Goal: Find specific page/section: Find specific page/section

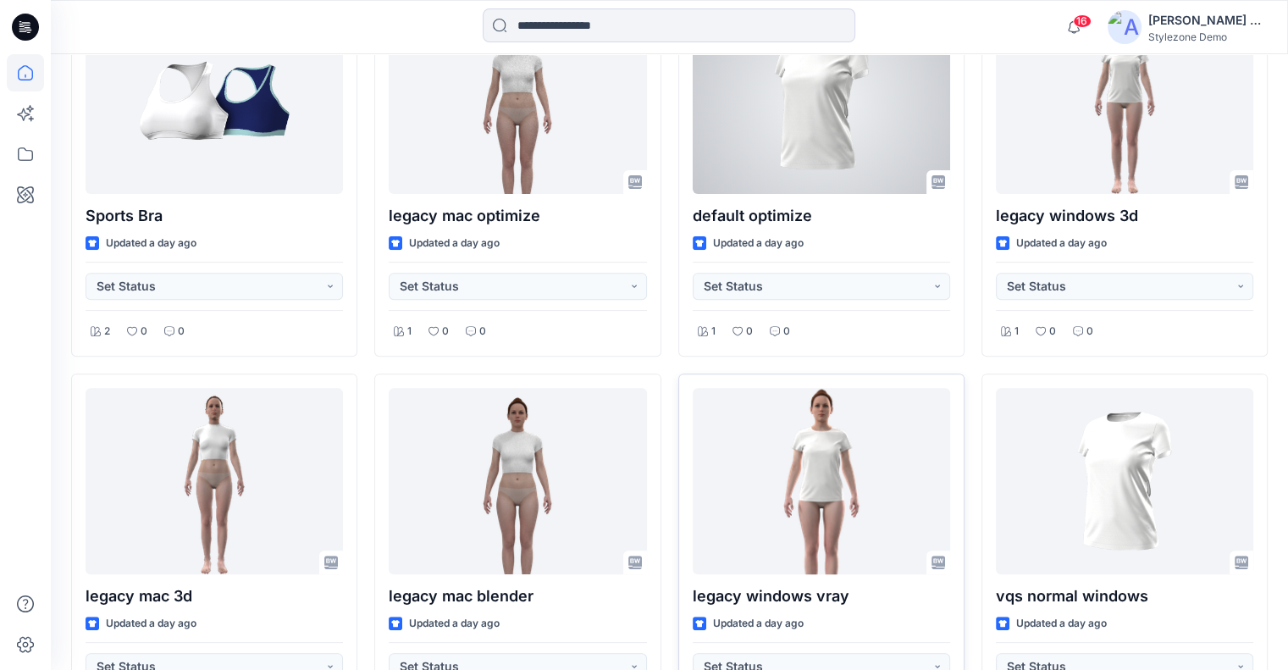
scroll to position [762, 0]
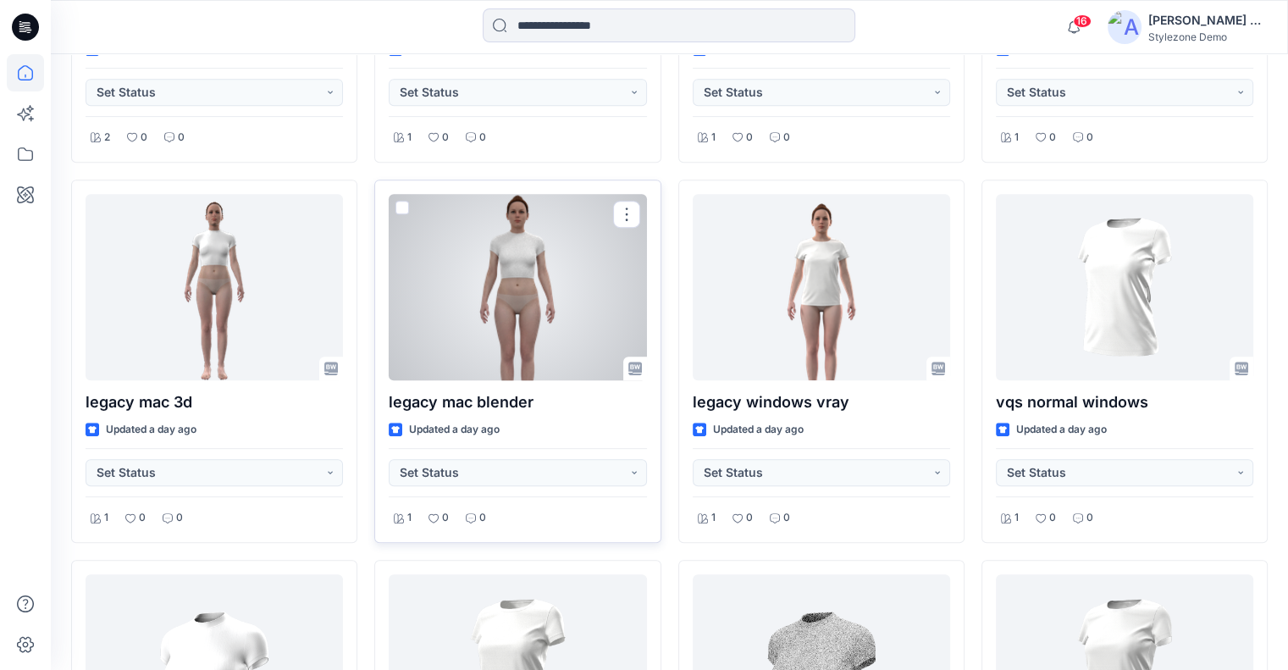
click at [533, 310] on div at bounding box center [517, 287] width 257 height 186
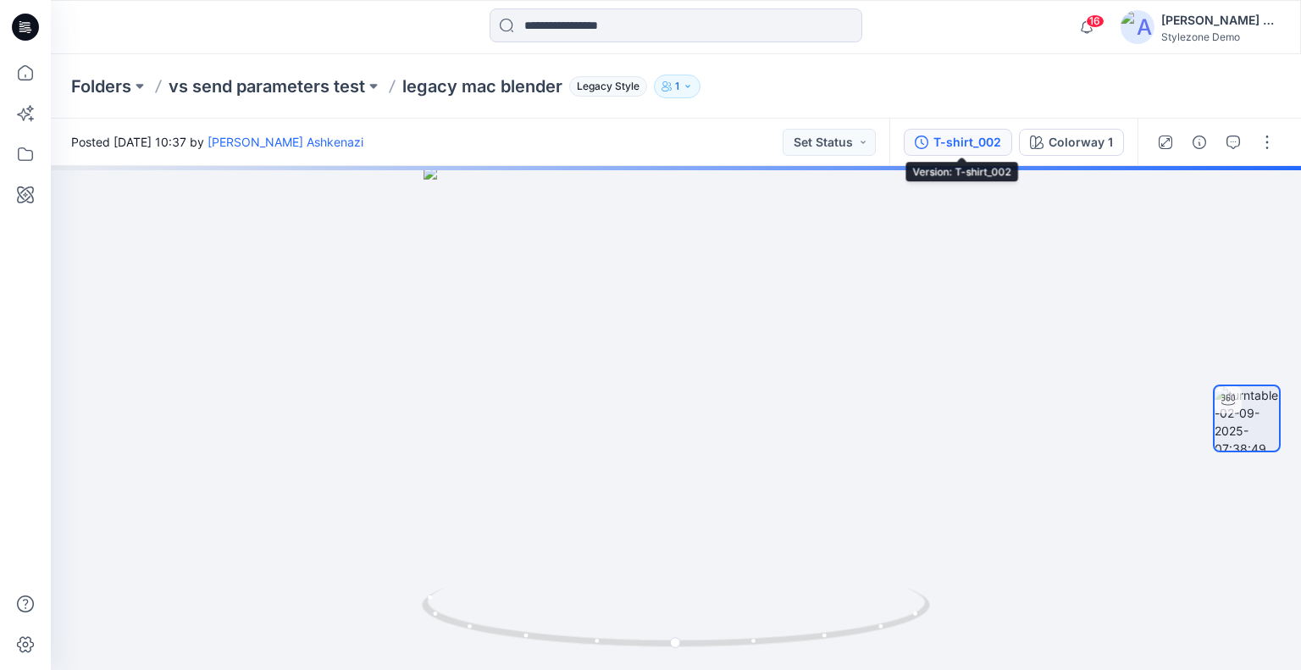
drag, startPoint x: 958, startPoint y: 145, endPoint x: 1002, endPoint y: 148, distance: 44.2
click at [960, 145] on div "T-shirt_002" at bounding box center [967, 142] width 68 height 19
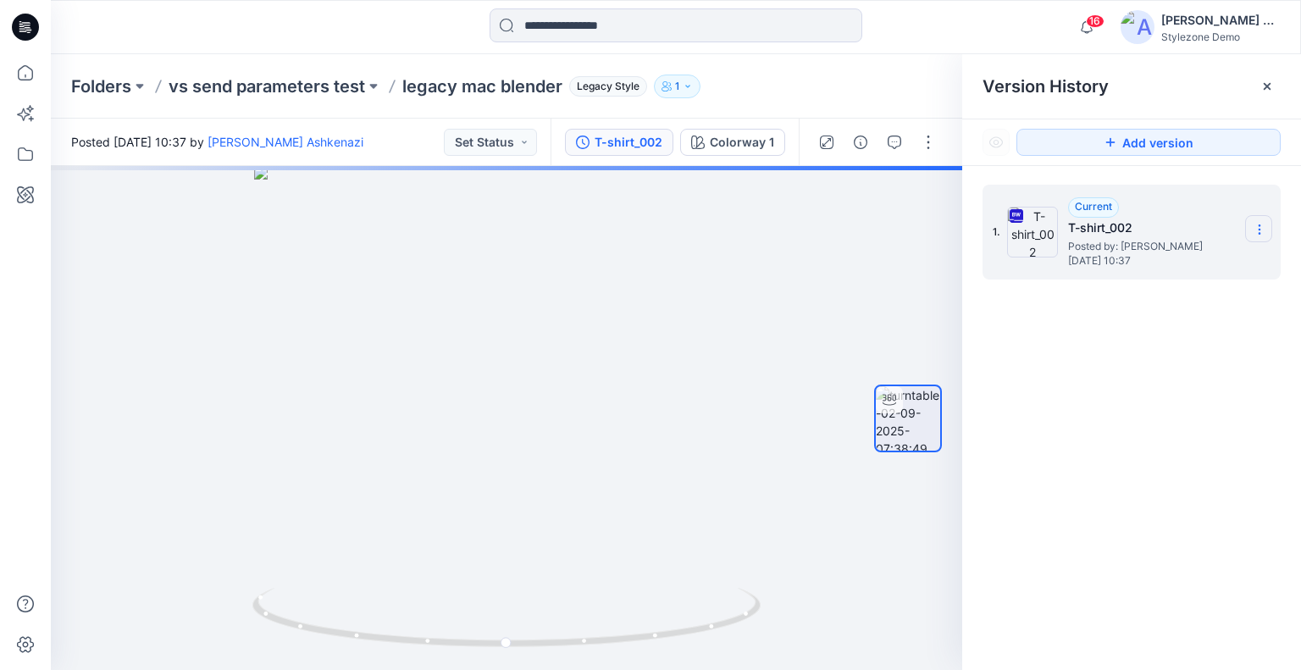
click at [1270, 233] on section at bounding box center [1258, 228] width 27 height 27
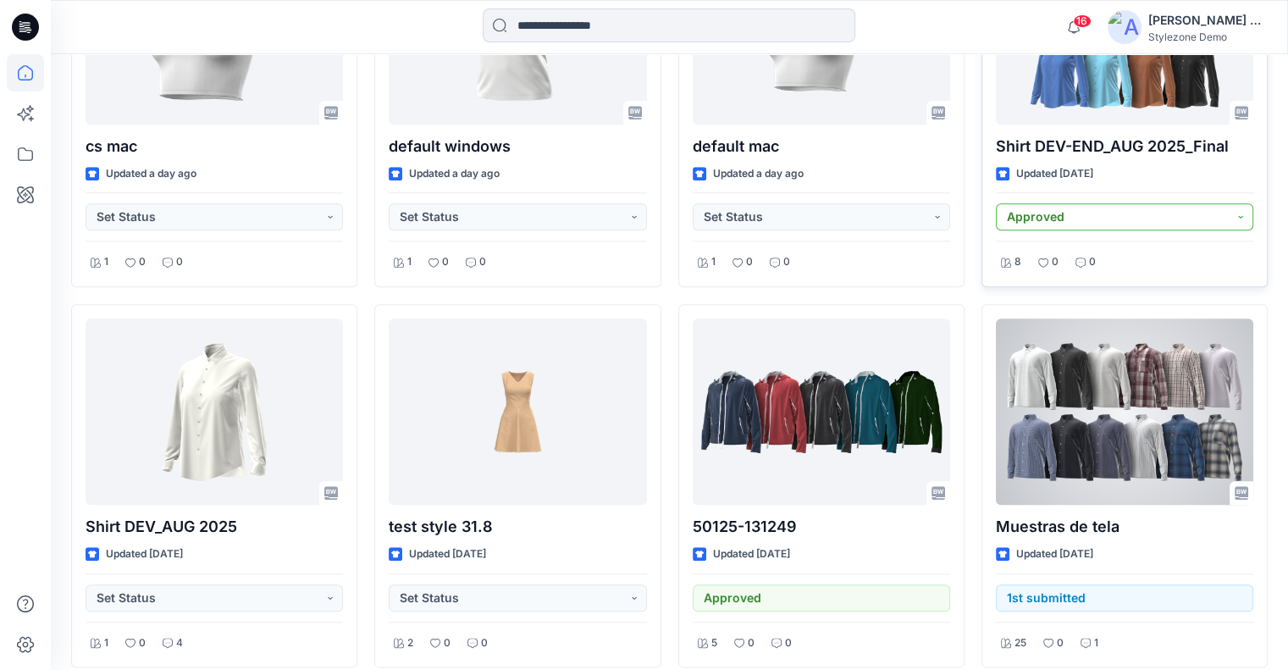
scroll to position [1609, 0]
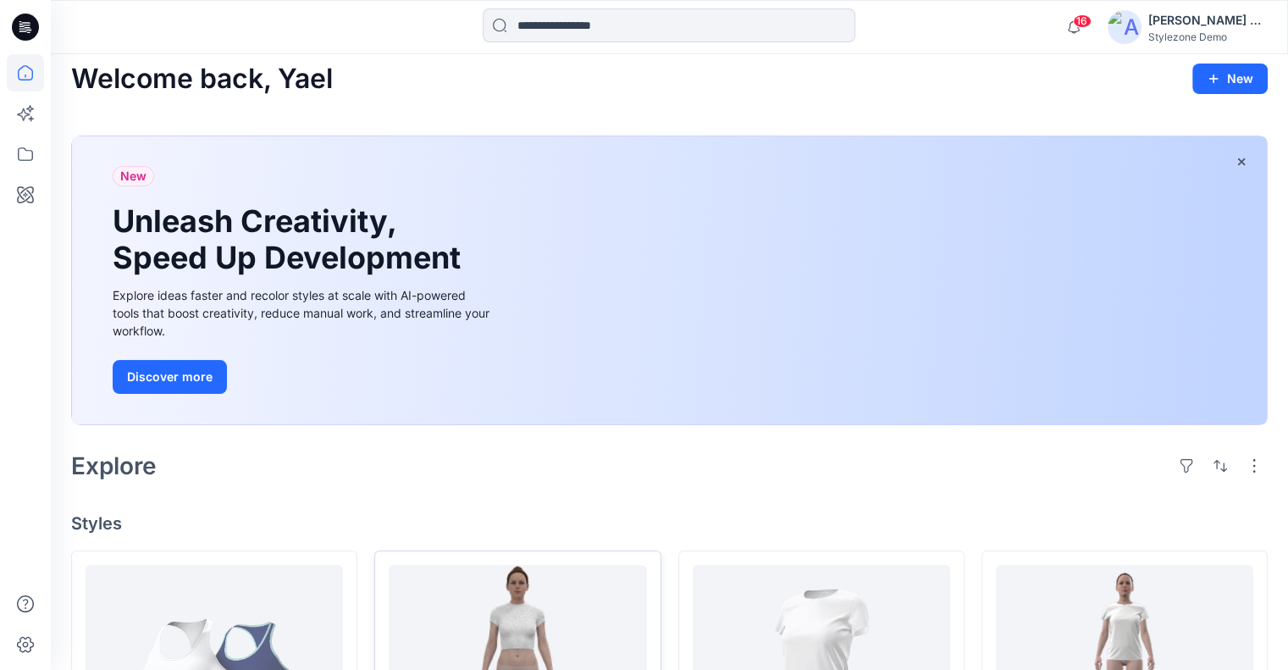
scroll to position [339, 0]
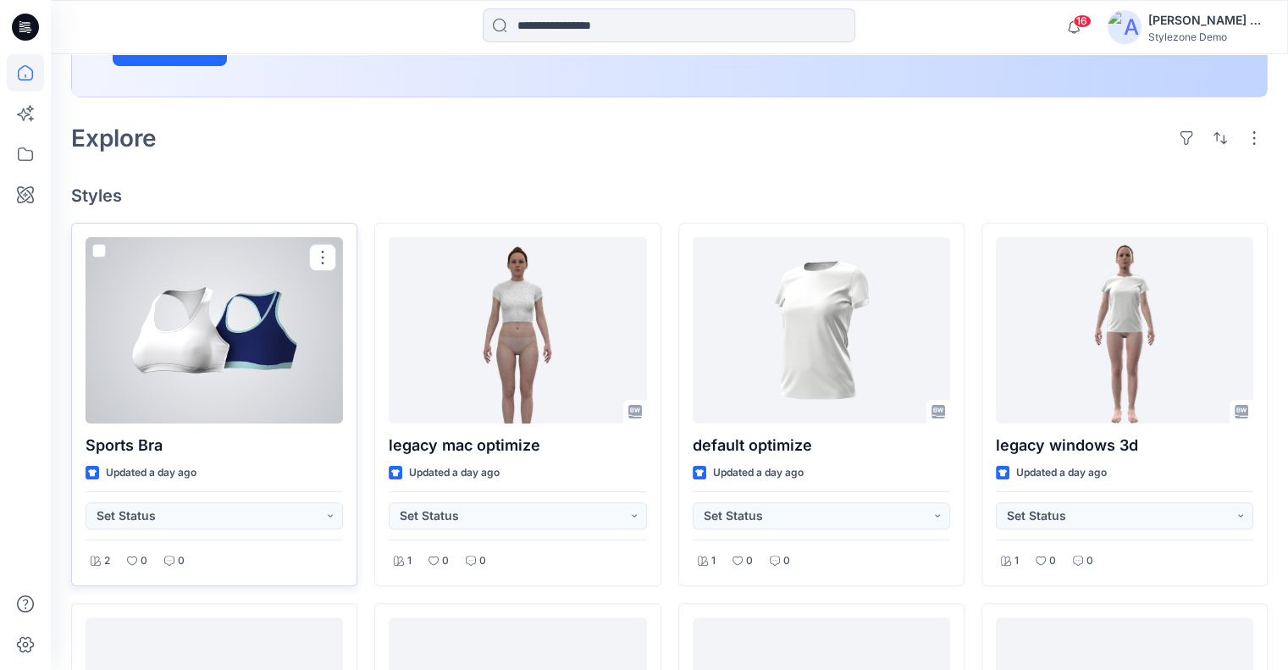
click at [211, 334] on div at bounding box center [214, 330] width 257 height 186
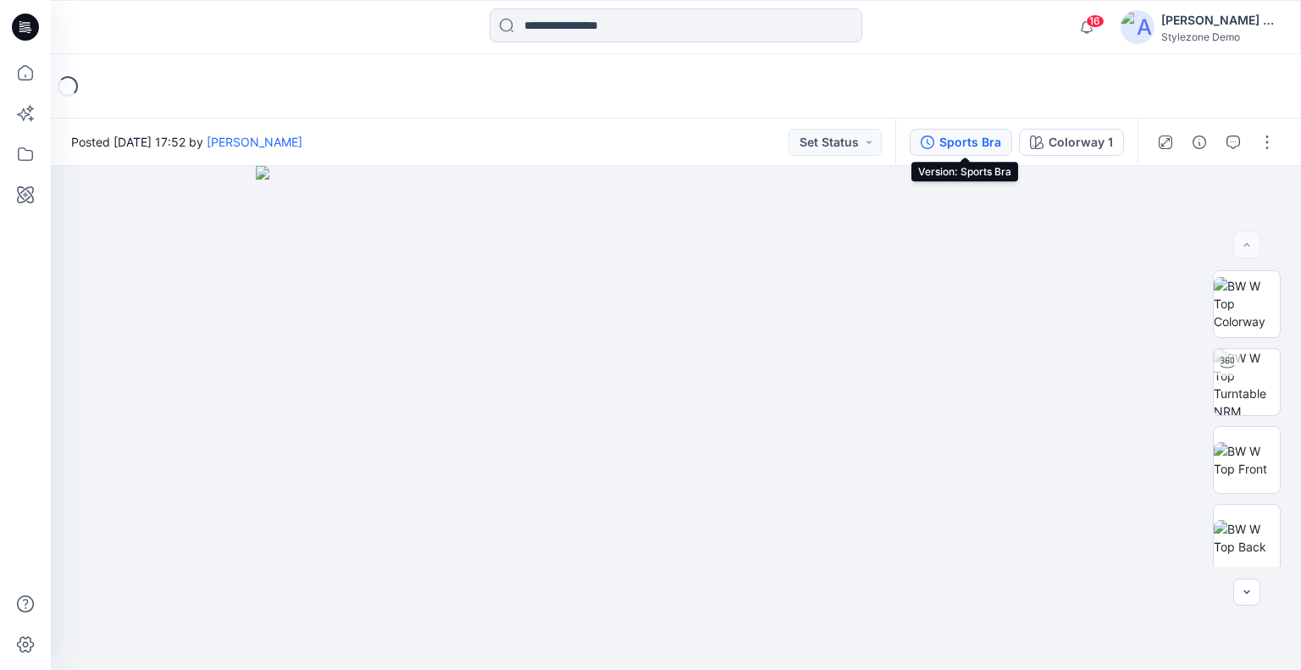
click at [955, 145] on div "Sports Bra" at bounding box center [970, 142] width 62 height 19
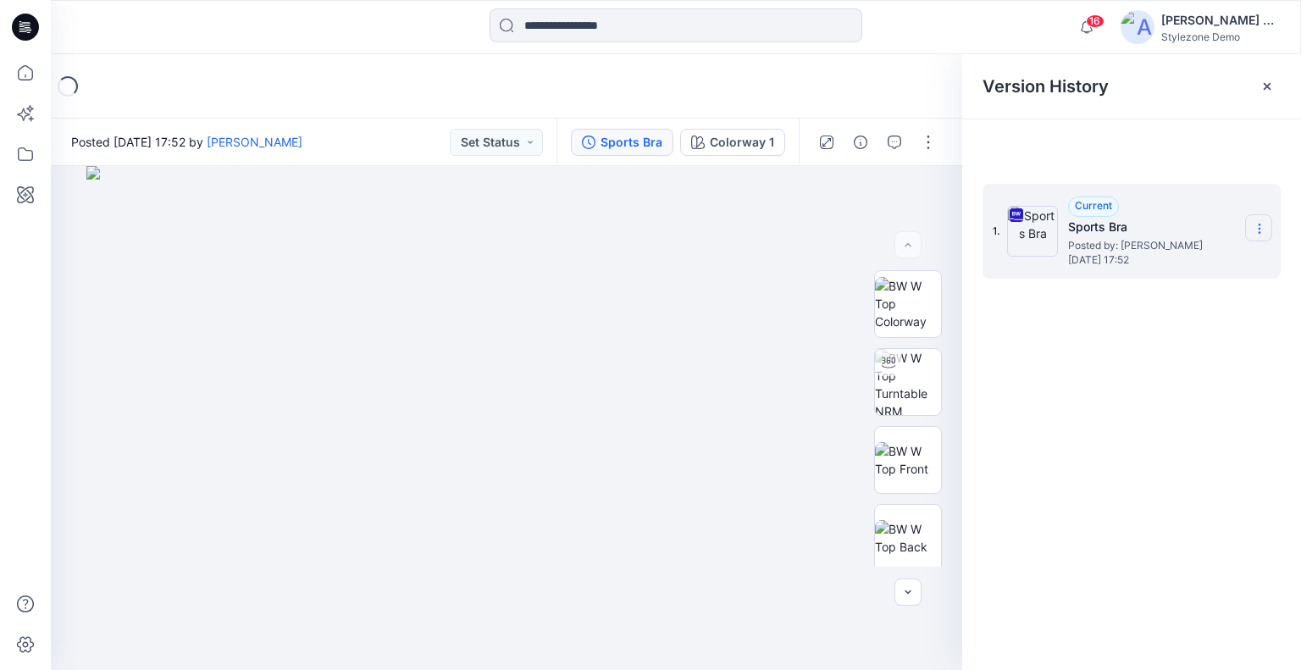
click at [1262, 233] on icon at bounding box center [1259, 229] width 14 height 14
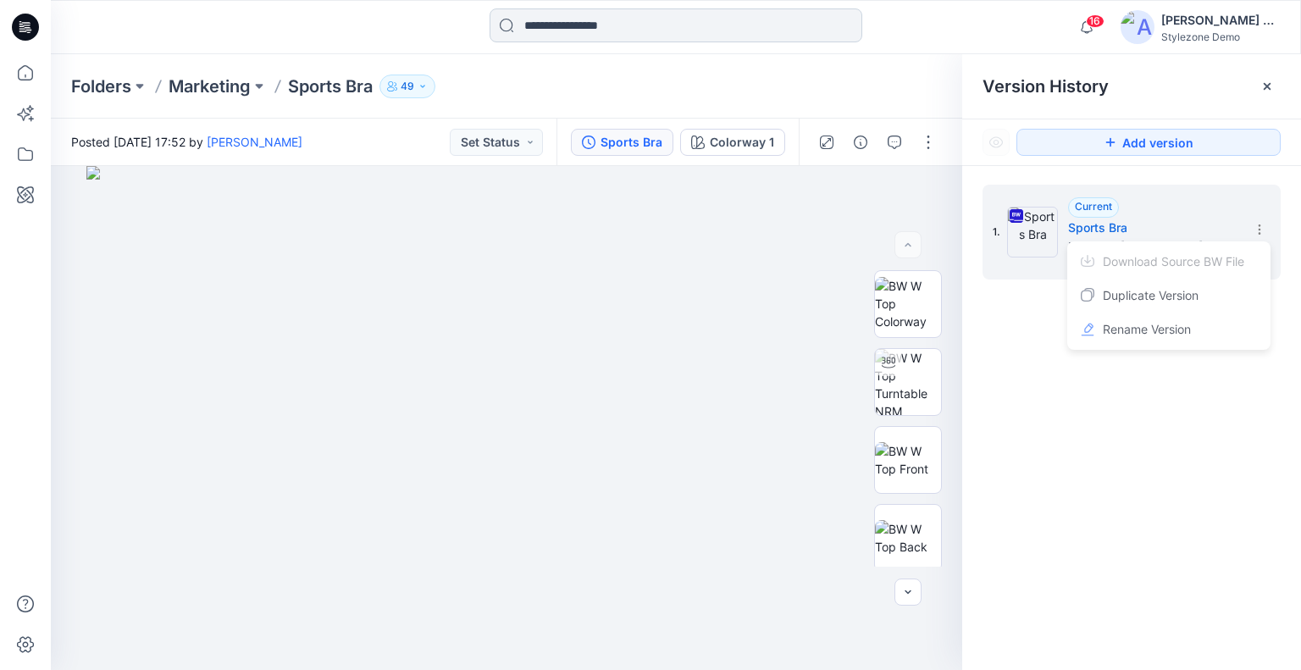
click at [555, 26] on input at bounding box center [675, 25] width 373 height 34
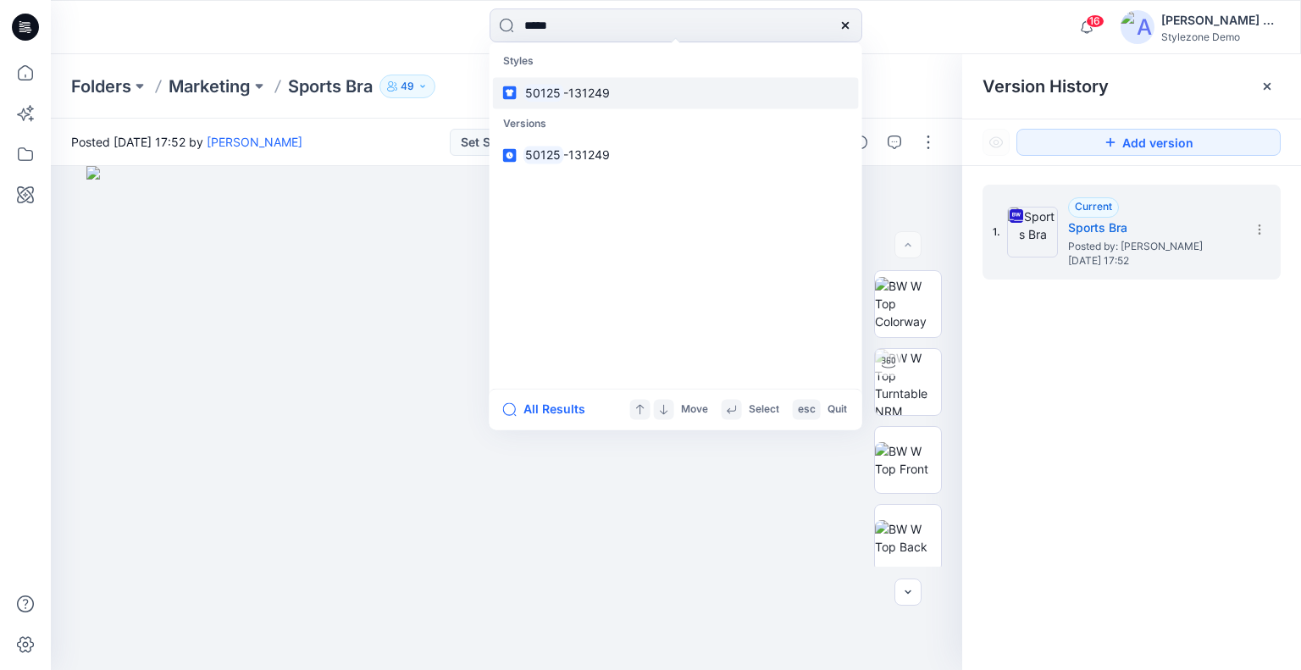
type input "*****"
click at [630, 91] on link "50125 -131249" at bounding box center [676, 92] width 366 height 31
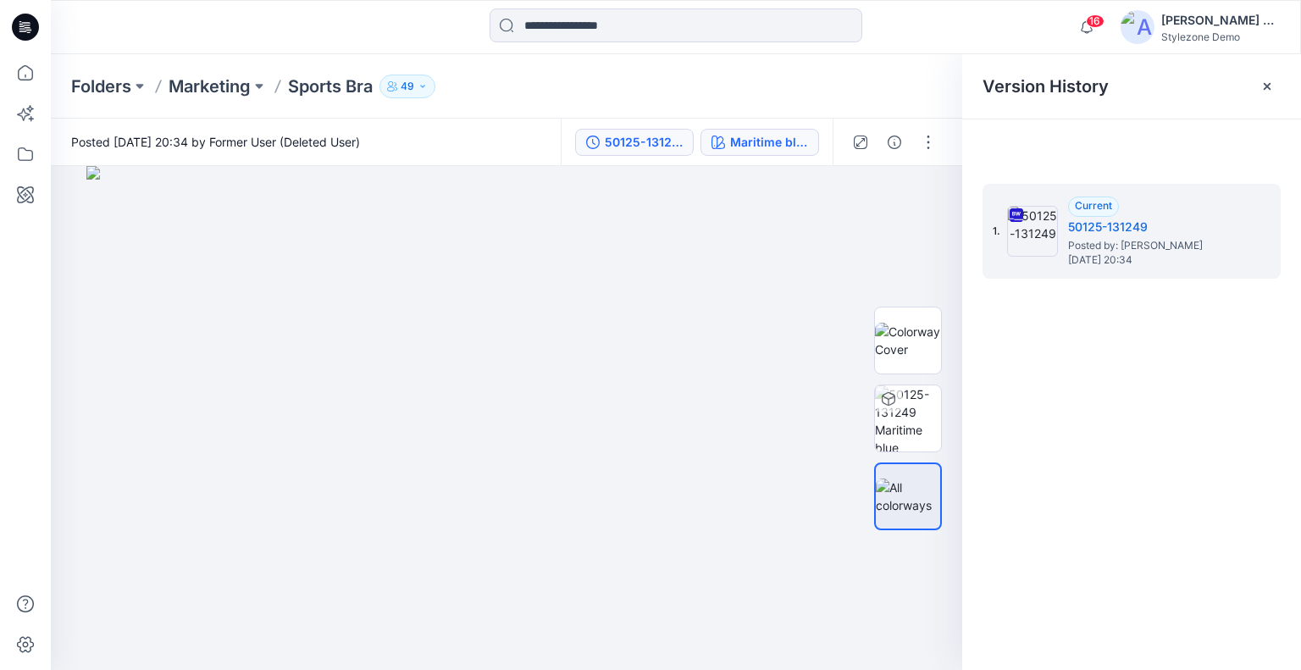
click at [765, 141] on div "Maritime blue" at bounding box center [769, 142] width 78 height 19
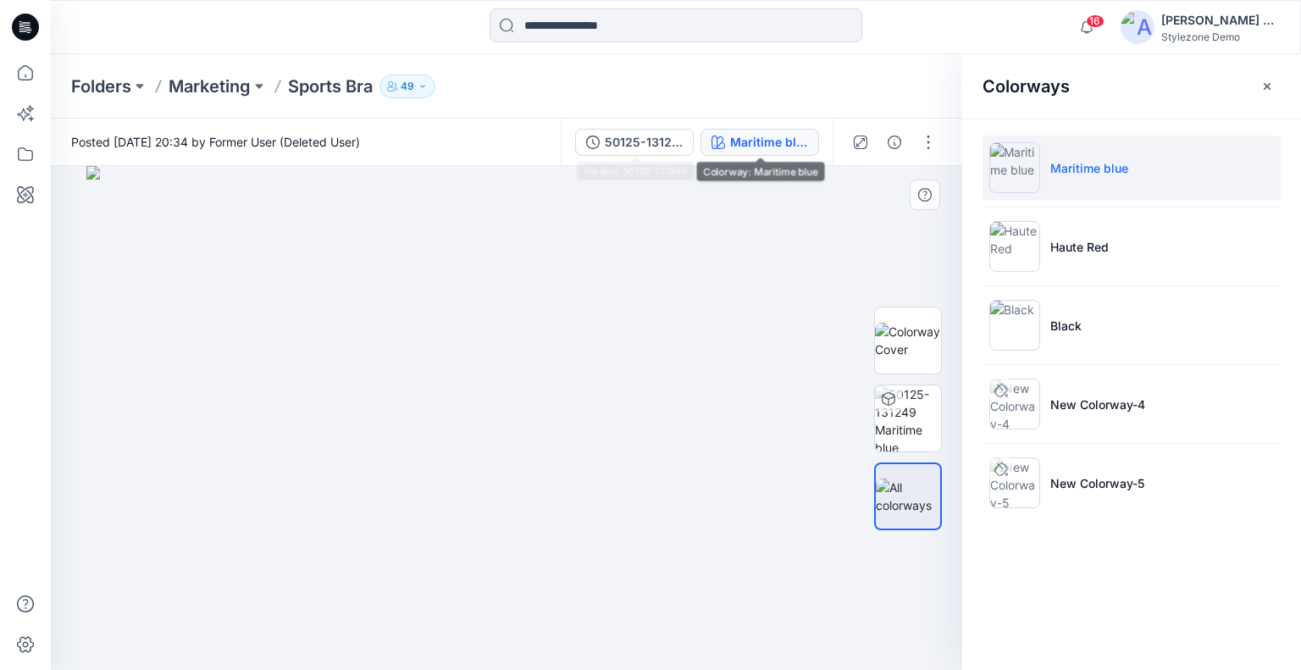
drag, startPoint x: 674, startPoint y: 139, endPoint x: 894, endPoint y: 184, distance: 224.7
click at [674, 138] on div "50125-131249" at bounding box center [644, 142] width 78 height 19
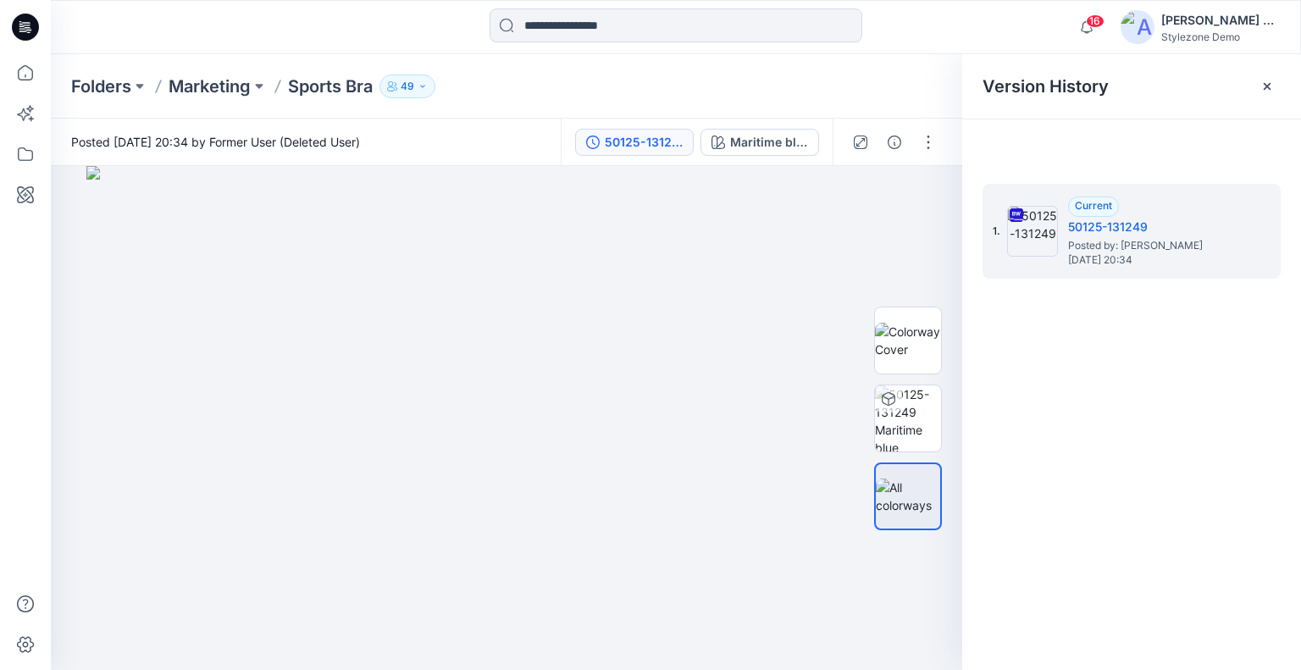
click at [406, 80] on p "49" at bounding box center [407, 86] width 14 height 19
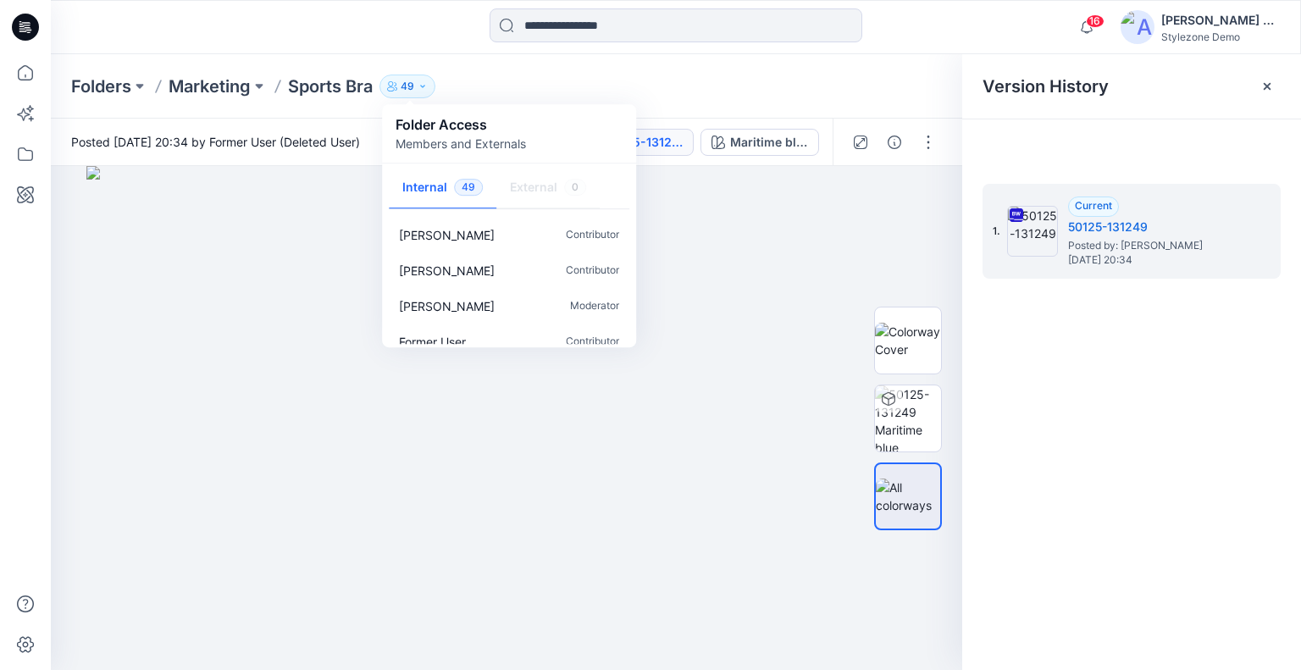
click at [708, 67] on div "Folders Marketing Sports Bra 49 Folder Access Members and Externals Internal 49…" at bounding box center [676, 86] width 1250 height 64
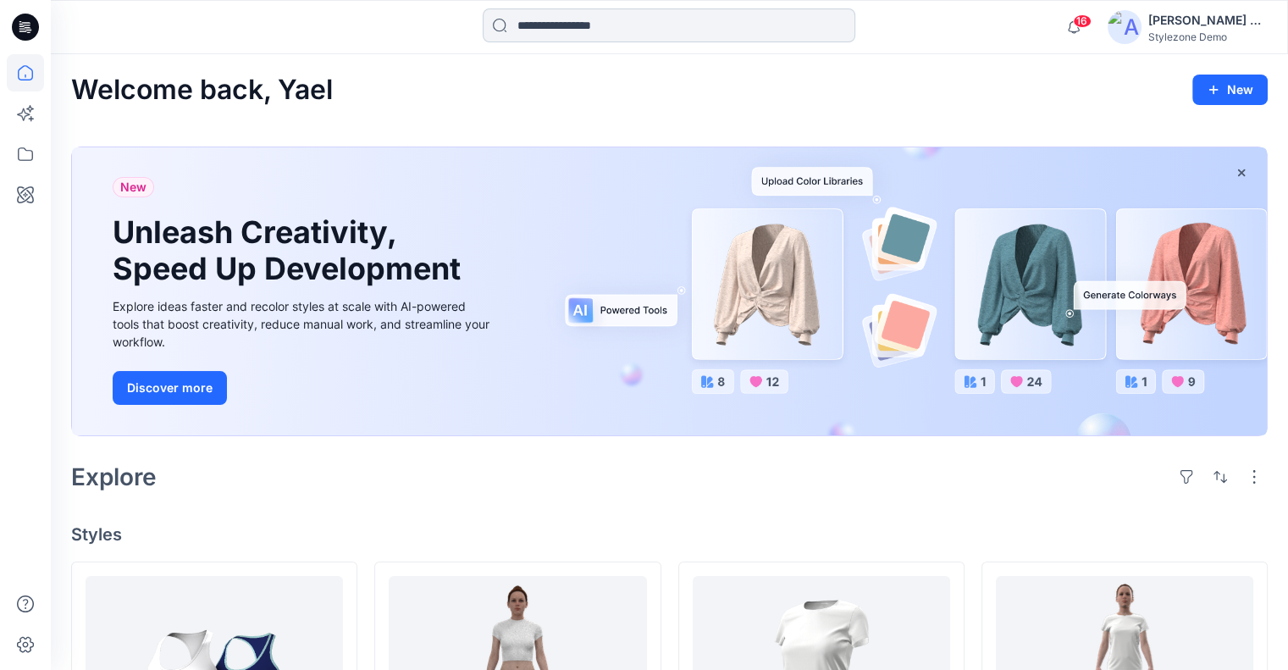
click at [668, 34] on input at bounding box center [669, 25] width 373 height 34
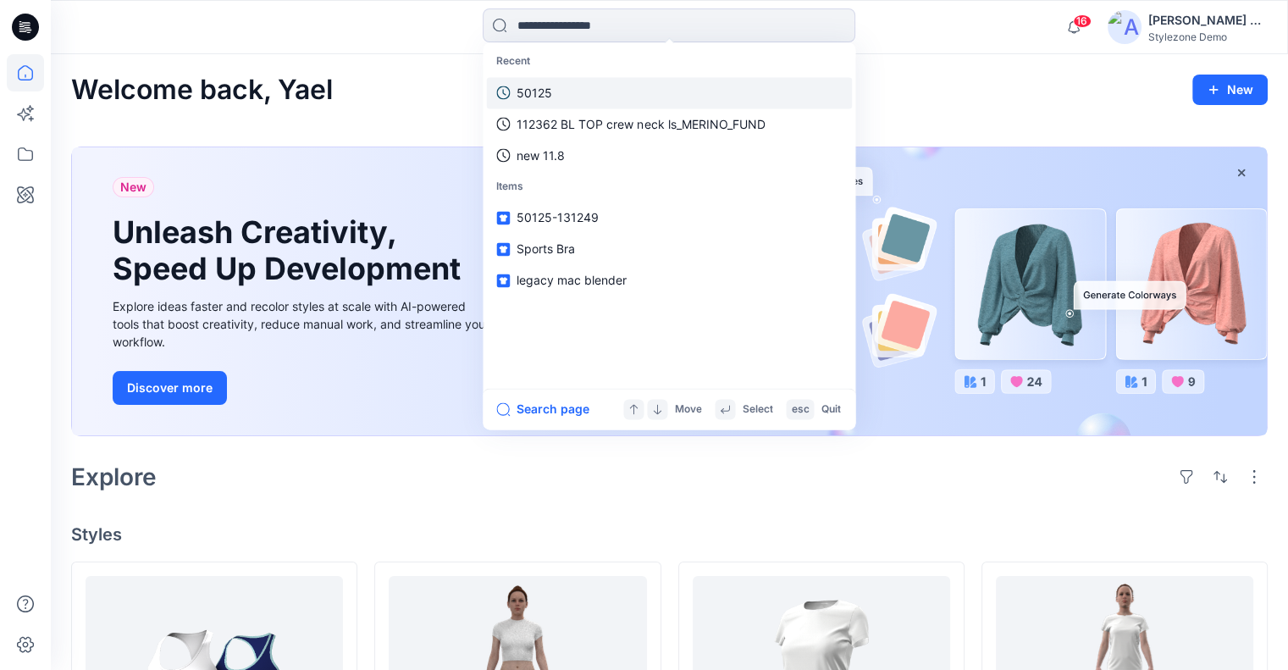
click at [588, 91] on link "50125" at bounding box center [669, 92] width 366 height 31
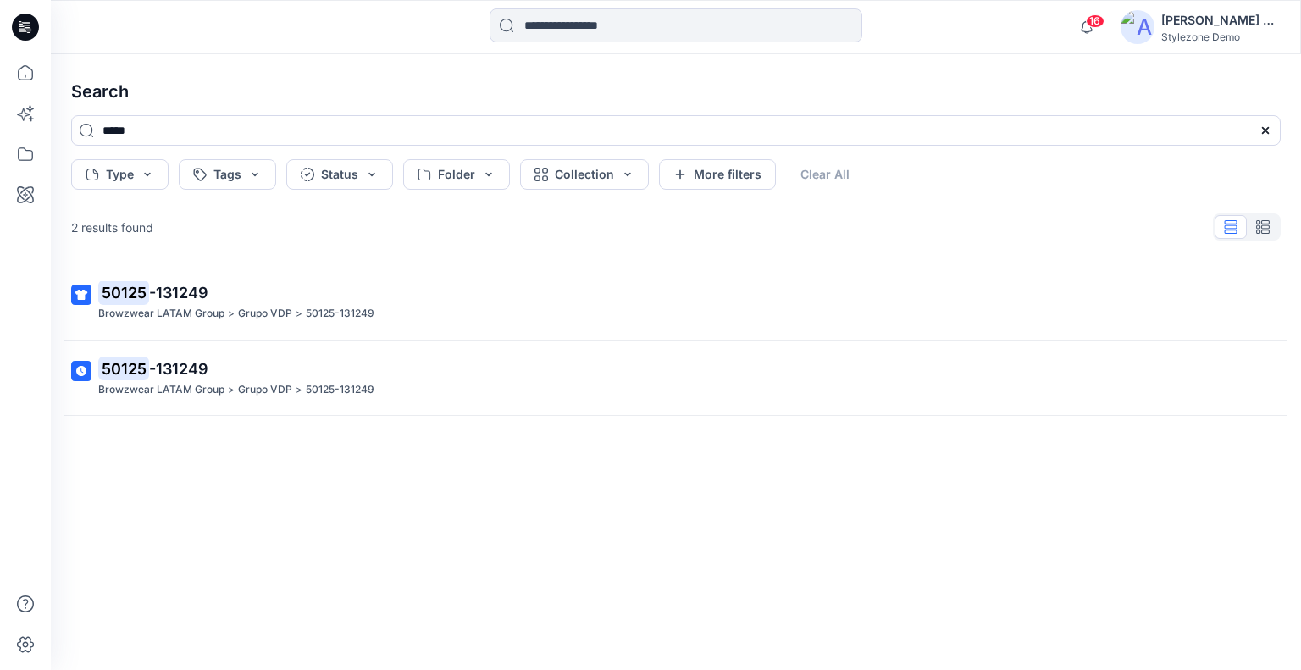
click at [196, 289] on span "-131249" at bounding box center [178, 293] width 59 height 18
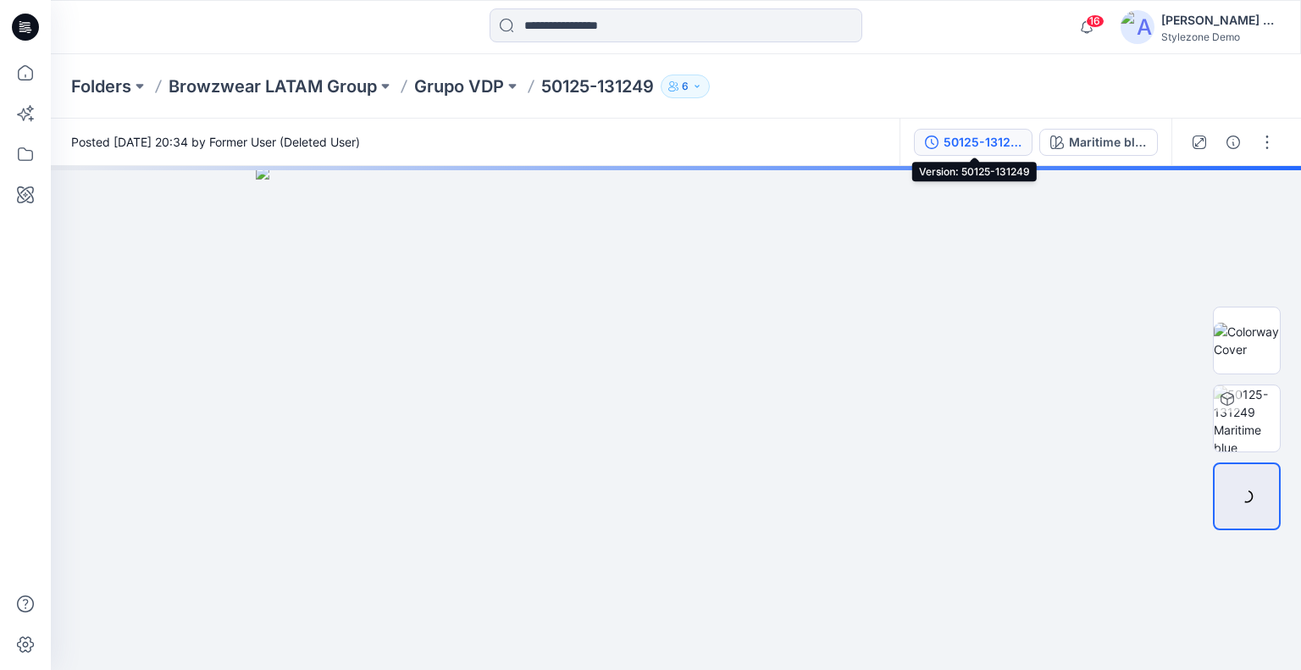
click at [1007, 148] on div "50125-131249" at bounding box center [982, 142] width 78 height 19
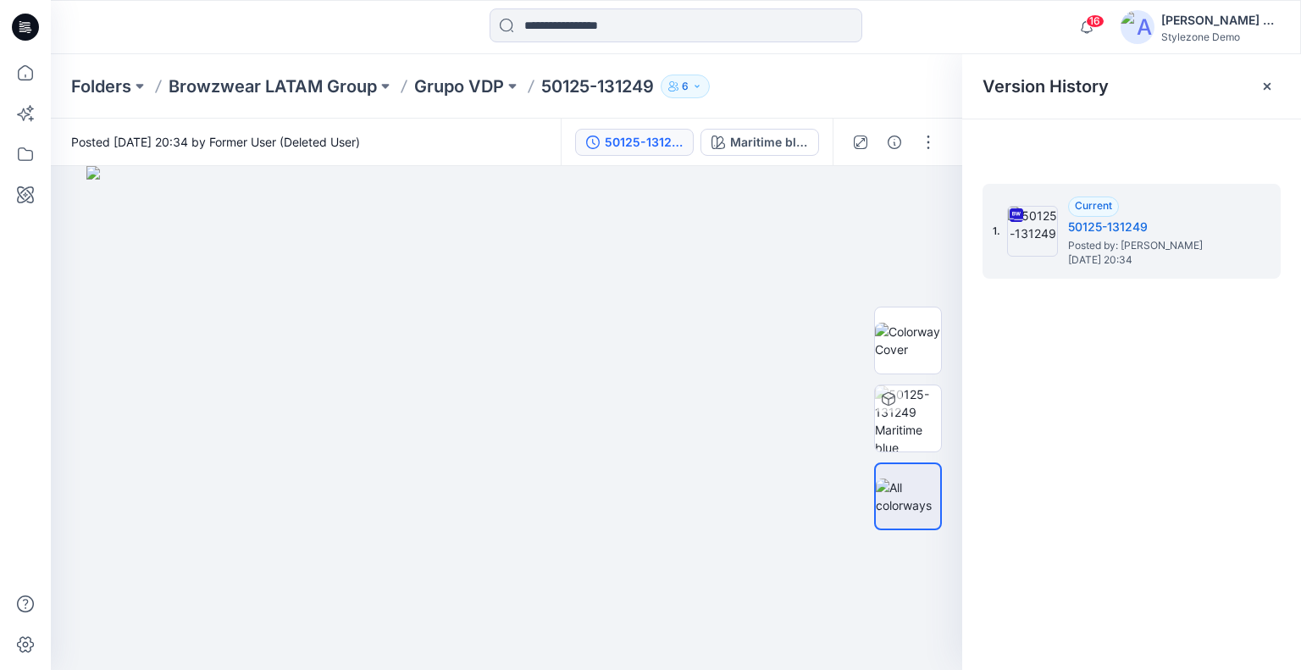
click at [684, 84] on button "6" at bounding box center [684, 87] width 49 height 24
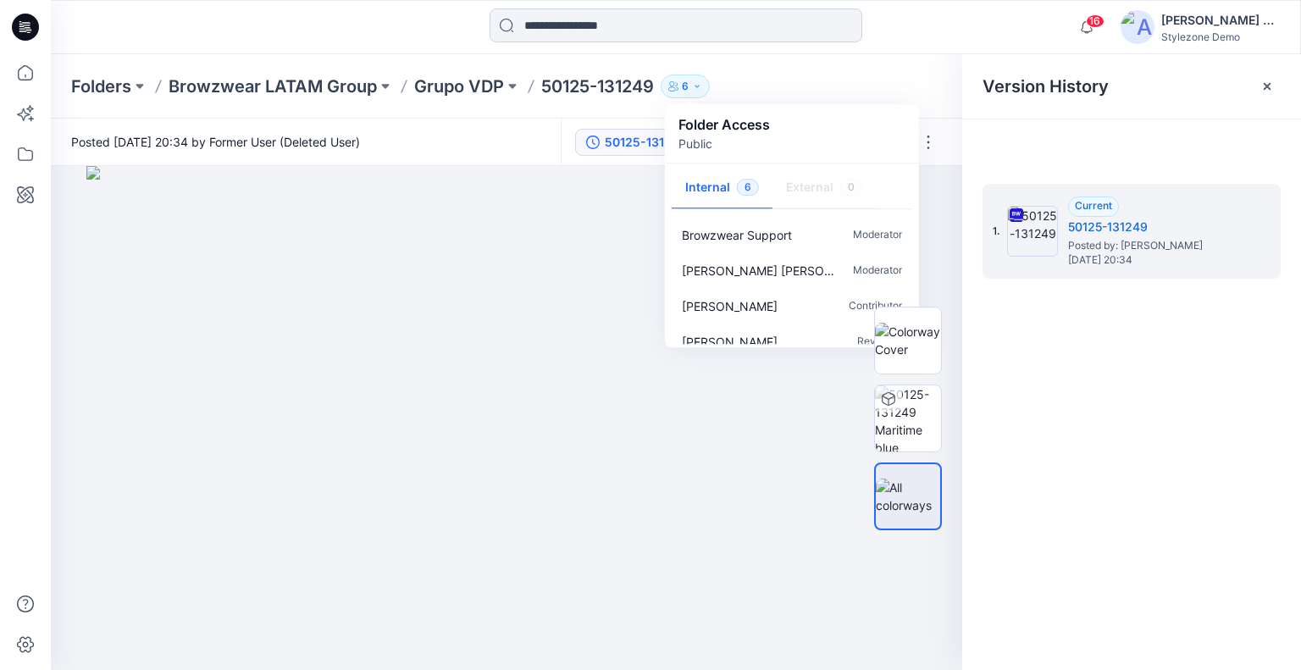
click at [556, 26] on input at bounding box center [675, 25] width 373 height 34
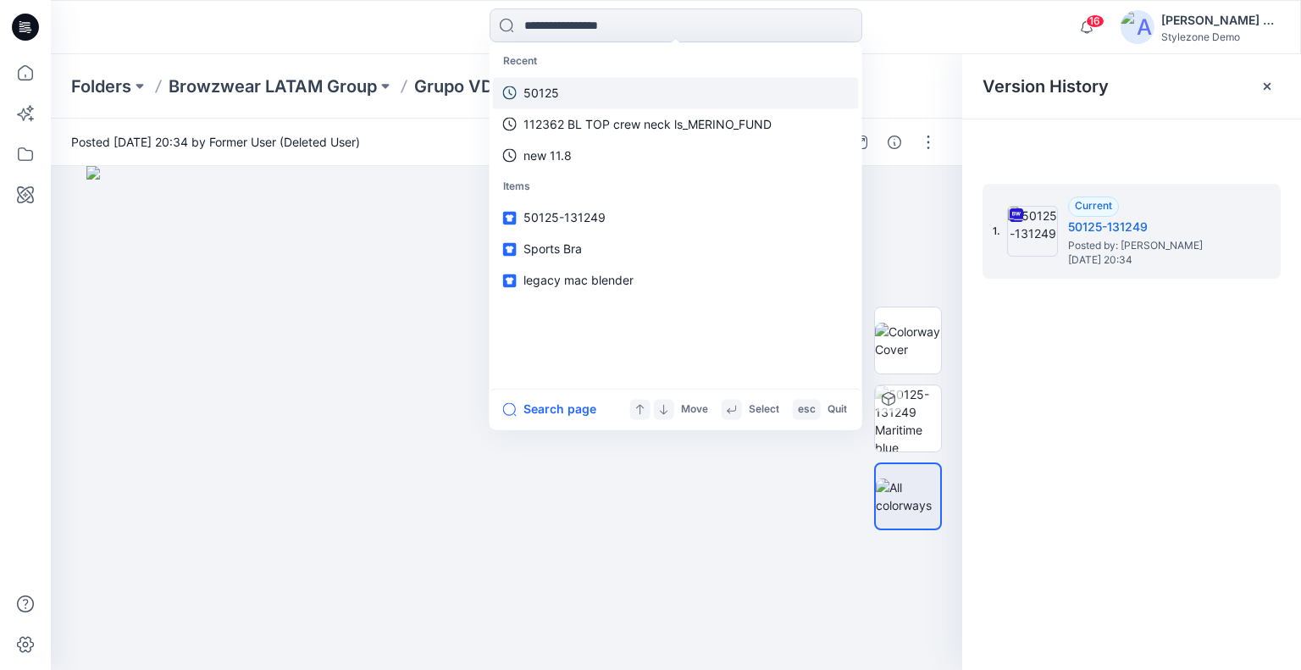
click at [583, 92] on link "50125" at bounding box center [676, 92] width 366 height 31
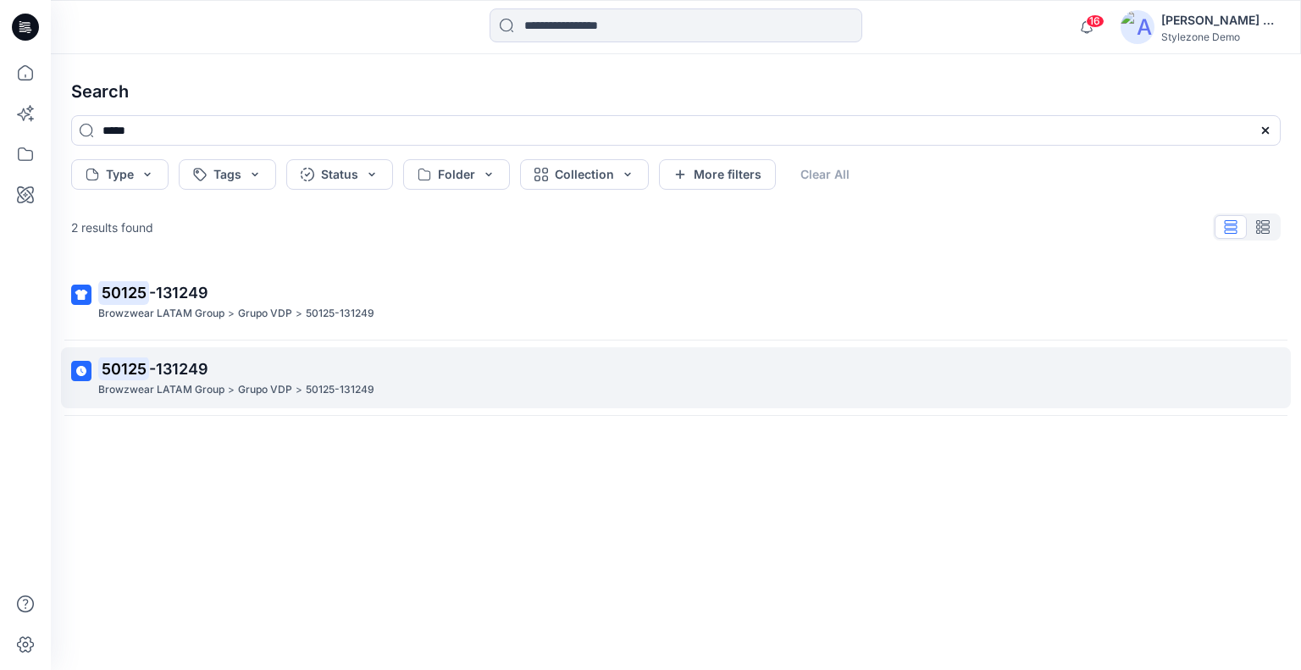
click at [245, 370] on p "50125 -131249" at bounding box center [674, 369] width 1152 height 24
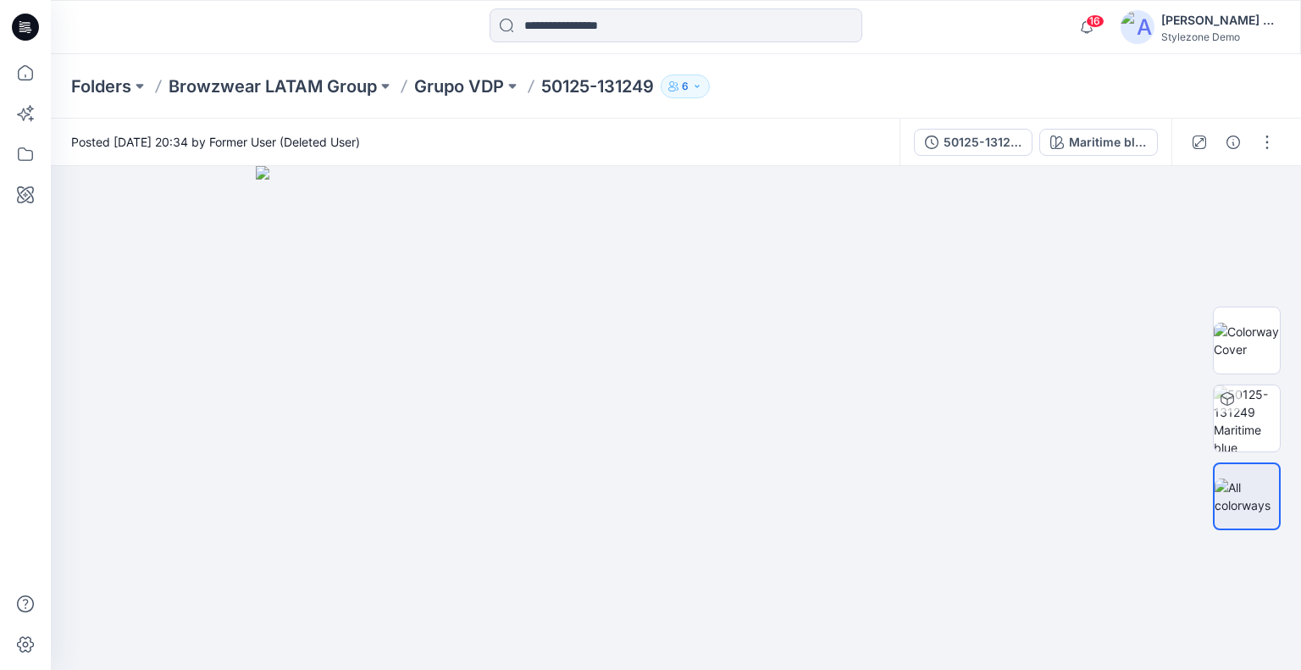
click at [693, 88] on button "6" at bounding box center [684, 87] width 49 height 24
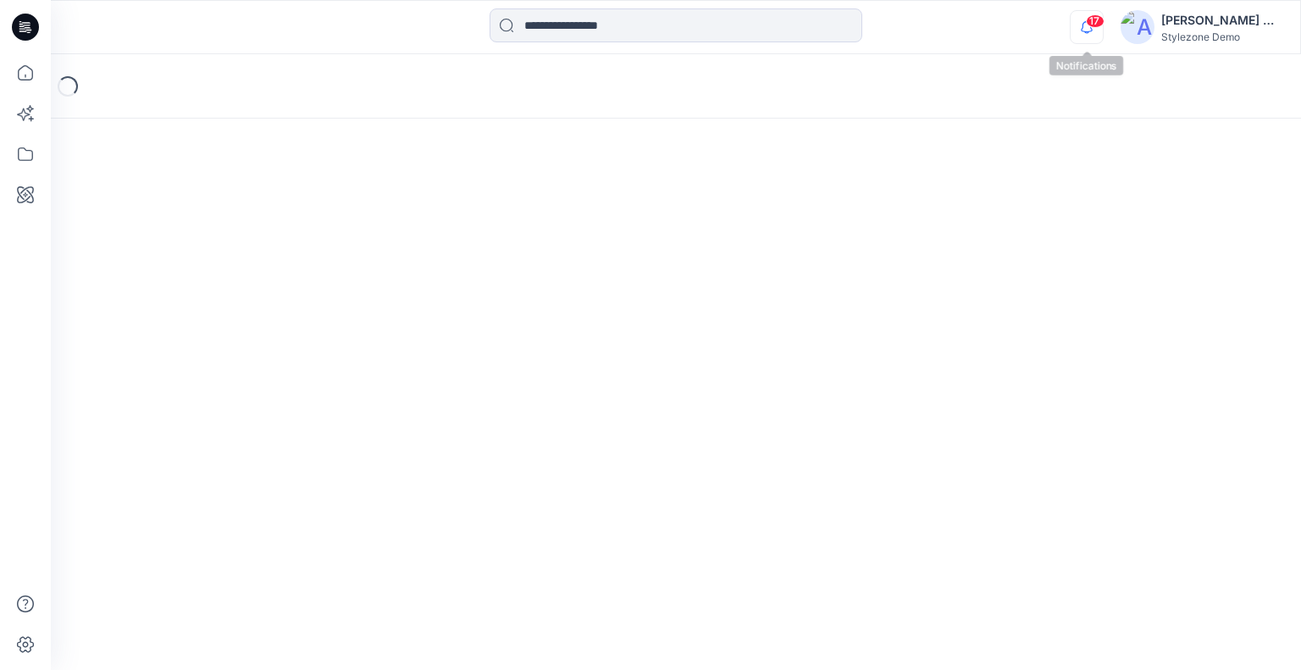
click at [1087, 30] on icon "button" at bounding box center [1086, 27] width 32 height 34
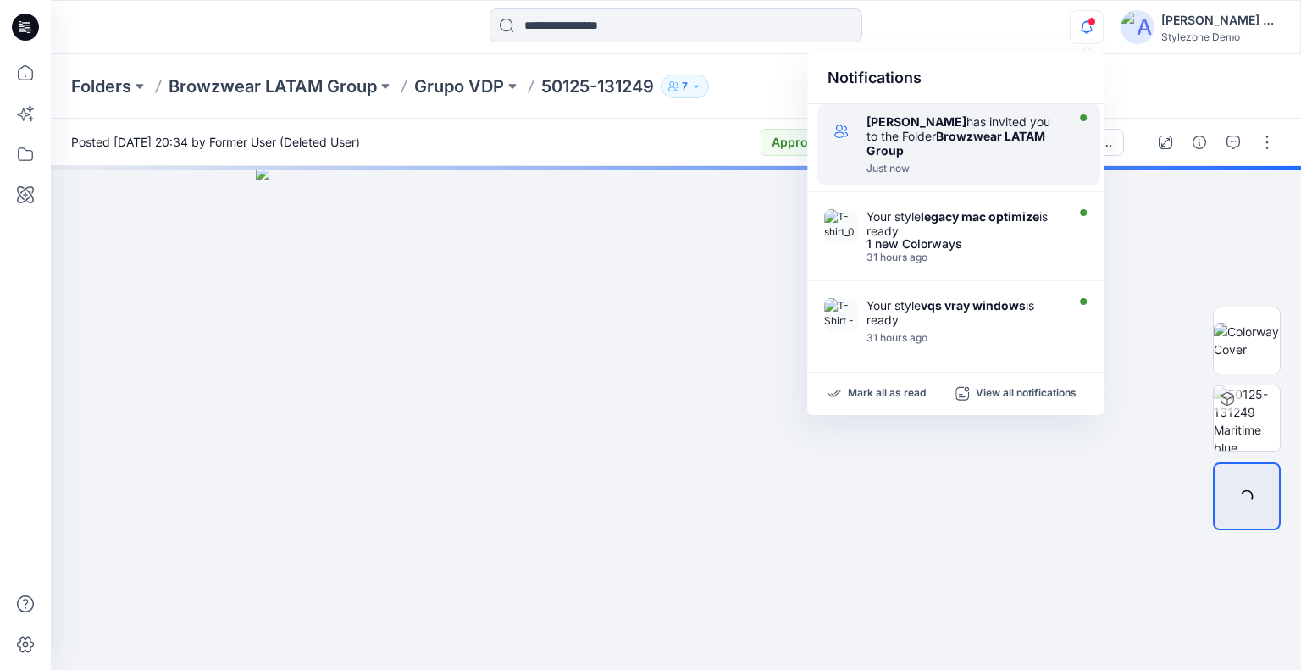
click at [1002, 124] on div "Tal Shoham has invited you to the Folder Browzwear LATAM Group" at bounding box center [963, 135] width 195 height 43
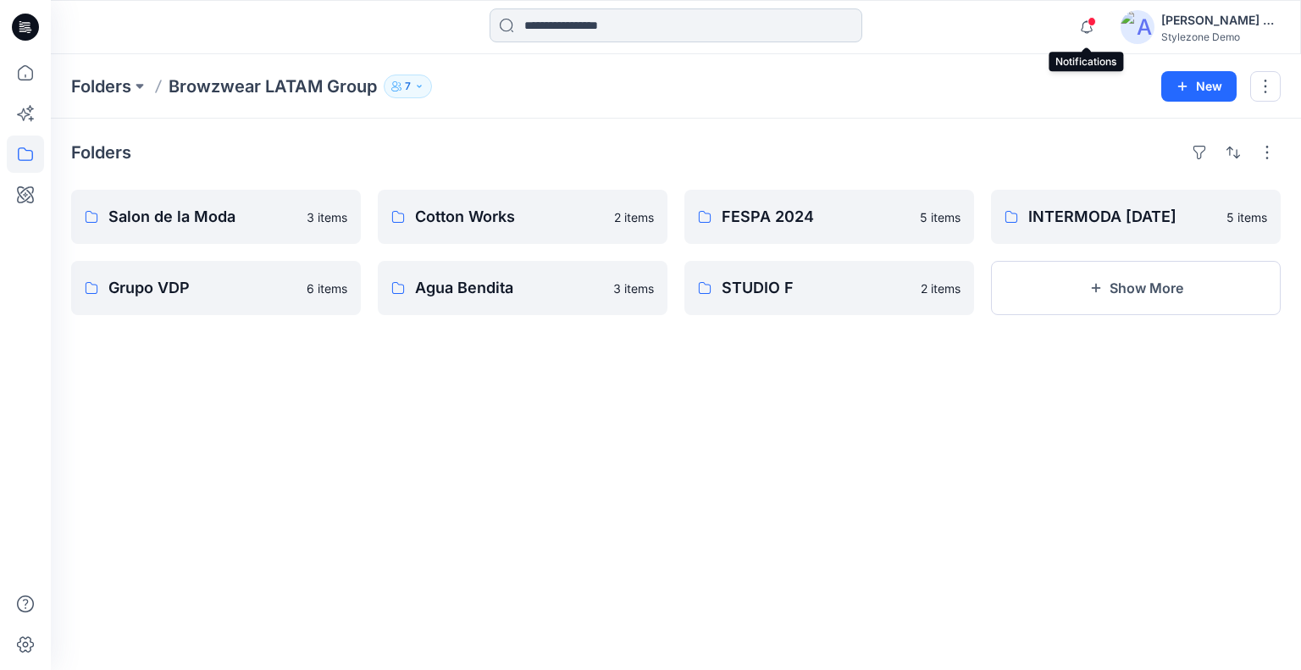
drag, startPoint x: 1084, startPoint y: 26, endPoint x: 777, endPoint y: 33, distance: 306.6
click at [1077, 30] on icon "button" at bounding box center [1086, 27] width 32 height 34
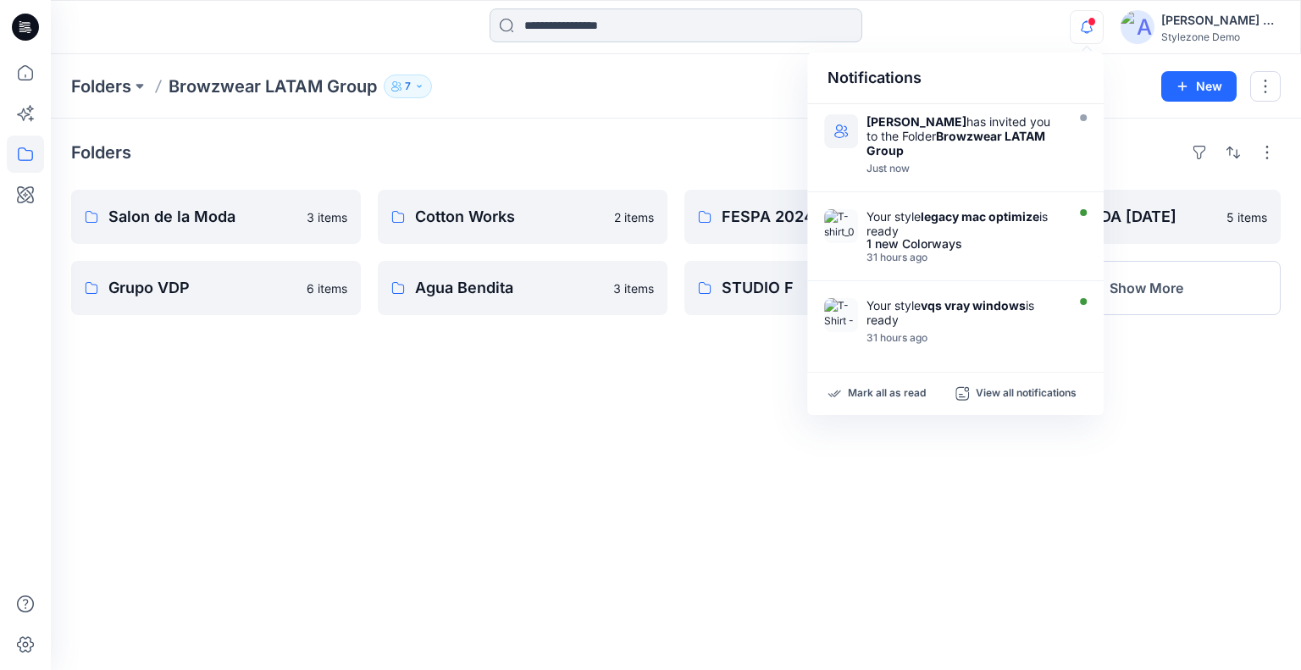
click at [668, 26] on input at bounding box center [675, 25] width 373 height 34
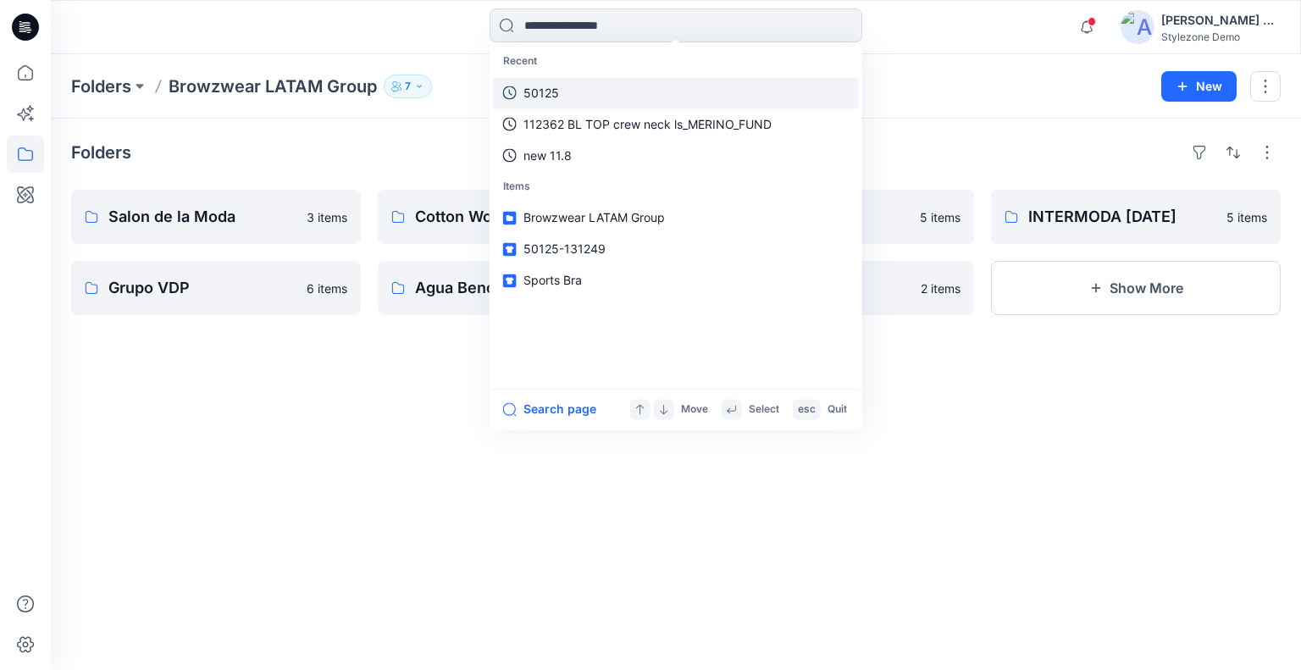
click at [555, 104] on link "50125" at bounding box center [676, 92] width 366 height 31
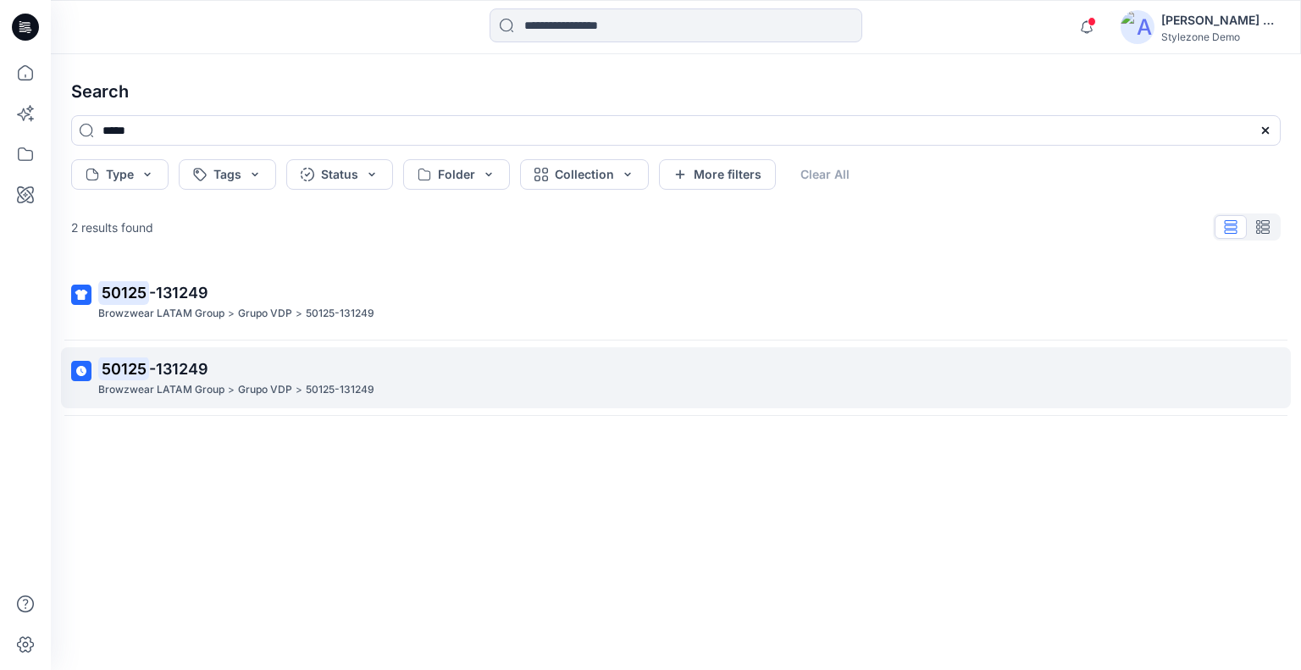
click at [201, 386] on p "Browzwear LATAM Group" at bounding box center [161, 390] width 126 height 18
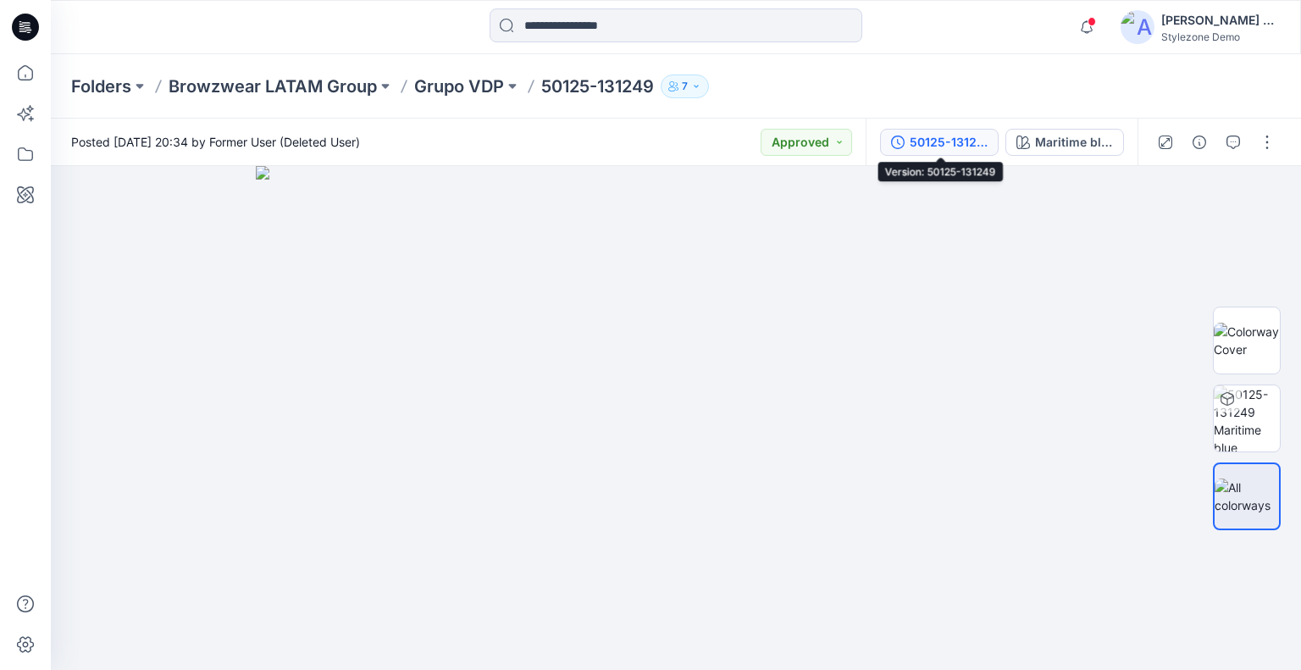
click at [950, 144] on div "50125-131249" at bounding box center [948, 142] width 78 height 19
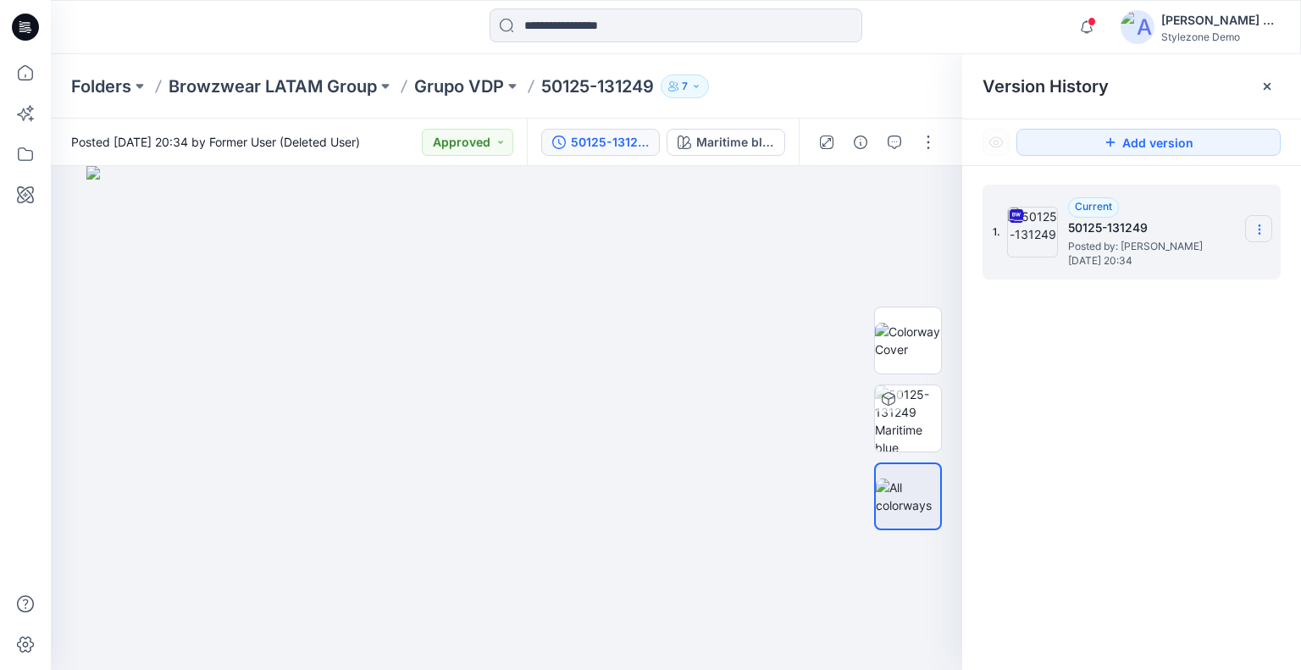
click at [1264, 221] on section at bounding box center [1258, 228] width 27 height 27
